Goal: Complete application form: Complete application form

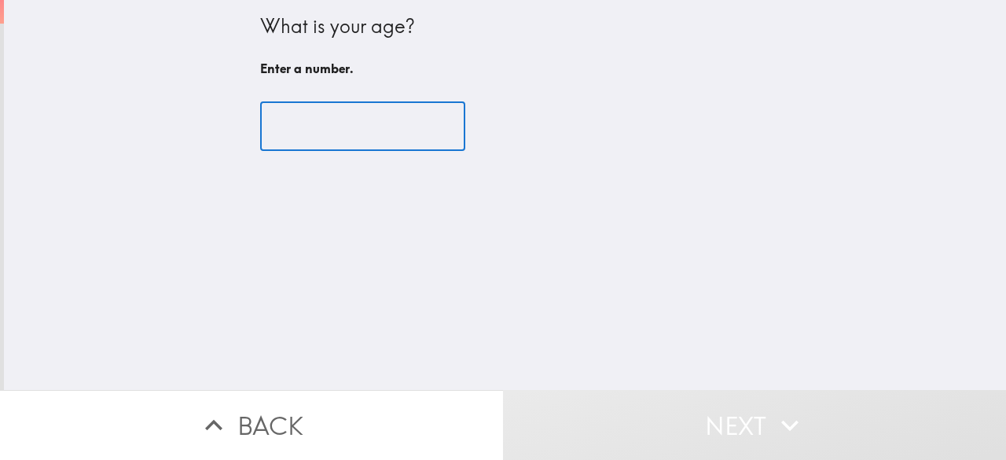
click at [352, 120] on input "number" at bounding box center [362, 126] width 205 height 49
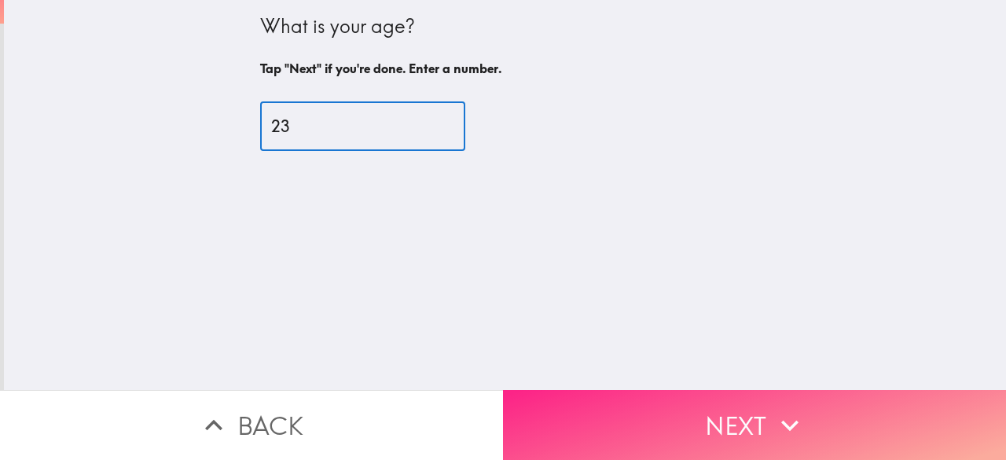
type input "23"
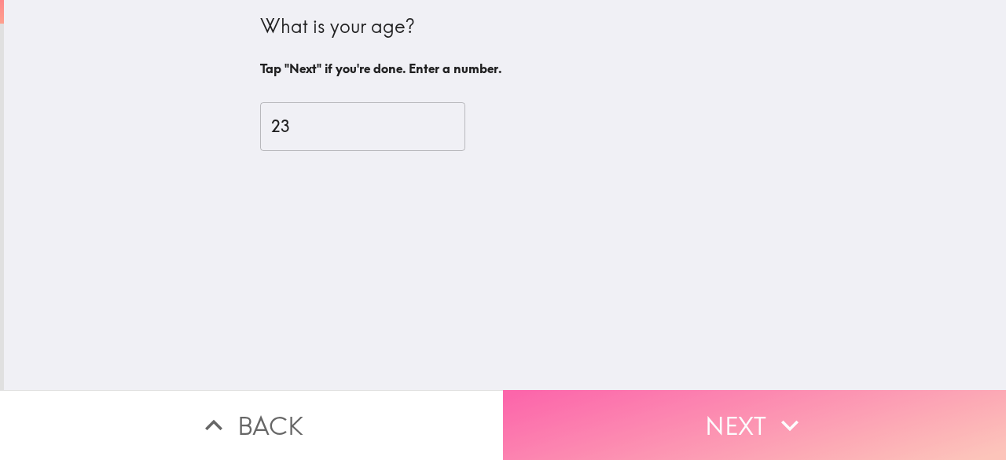
click at [675, 396] on button "Next" at bounding box center [754, 425] width 503 height 70
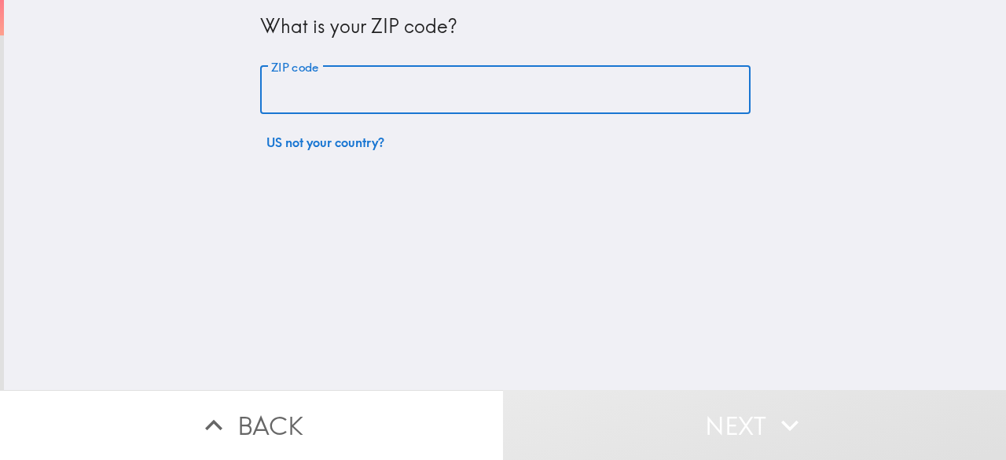
click at [428, 90] on input "ZIP code" at bounding box center [505, 90] width 491 height 49
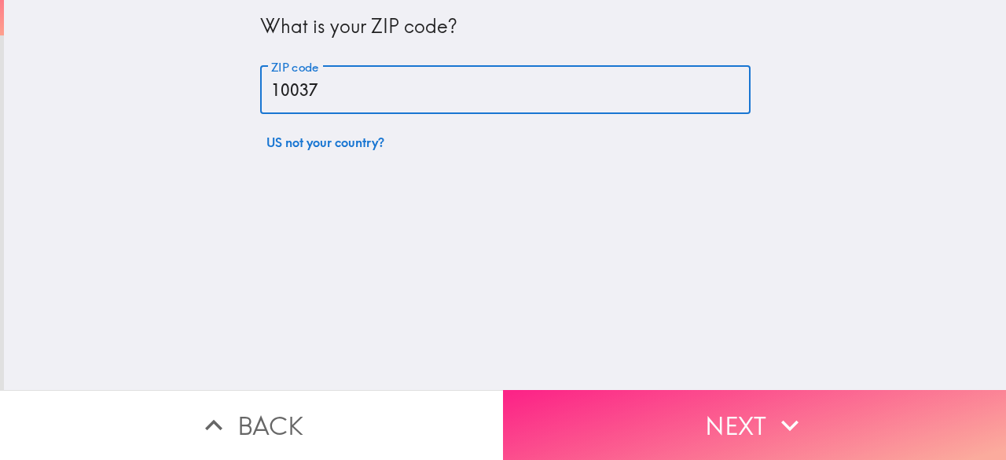
type input "10037"
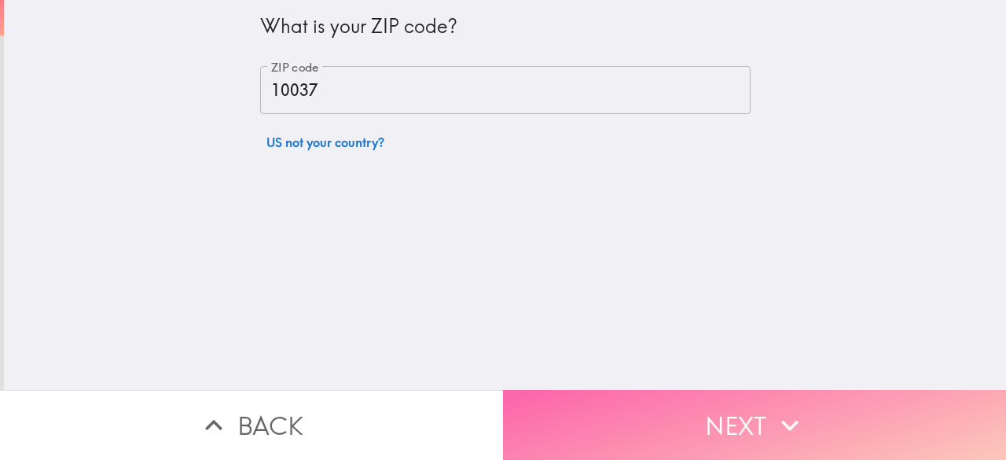
click at [631, 420] on button "Next" at bounding box center [754, 425] width 503 height 70
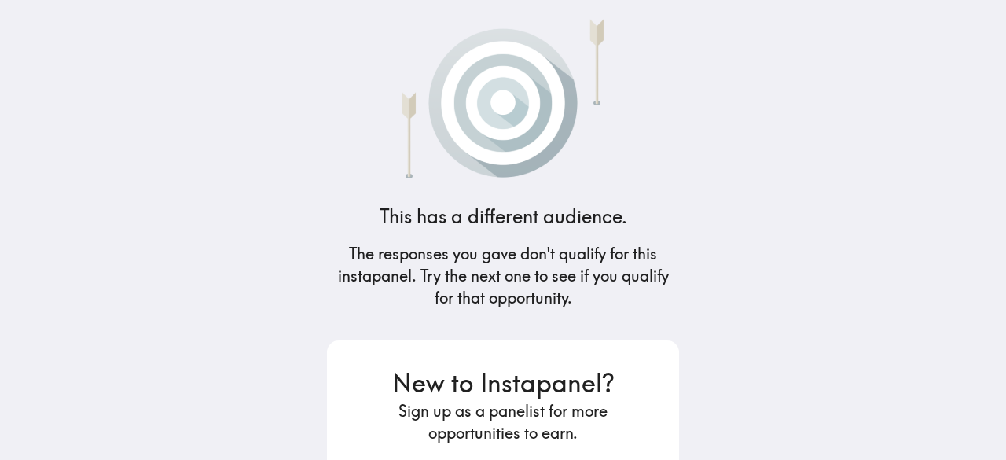
scroll to position [201, 0]
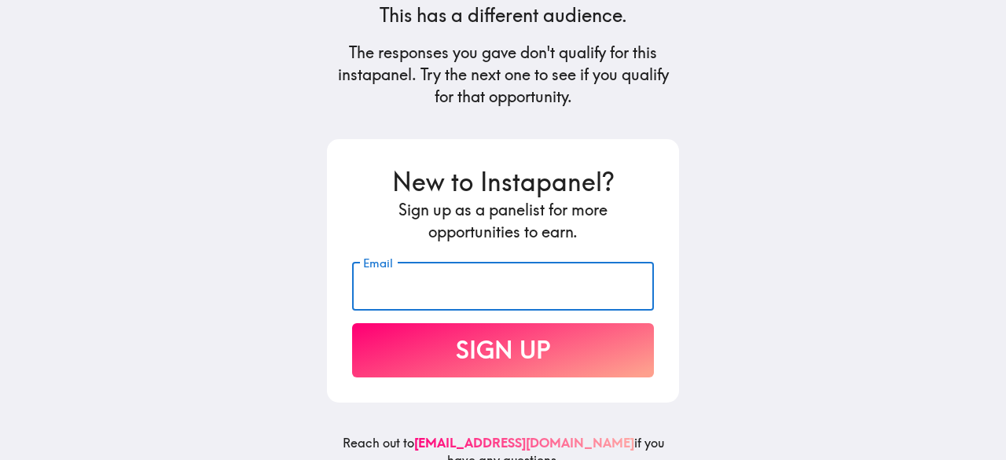
click at [509, 278] on input "Email" at bounding box center [503, 286] width 302 height 49
type input "praisesamuel567@gmail.com"
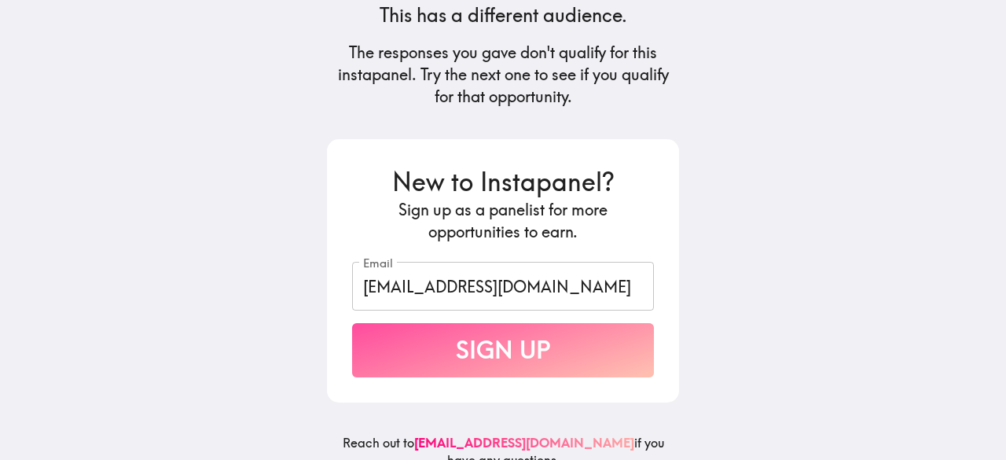
click at [507, 336] on button "Sign Up" at bounding box center [503, 350] width 302 height 54
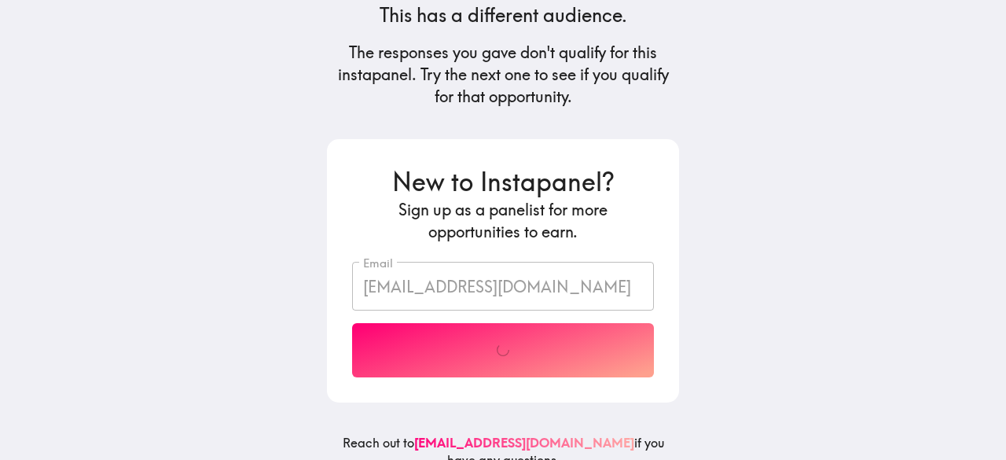
scroll to position [160, 0]
